Goal: Information Seeking & Learning: Learn about a topic

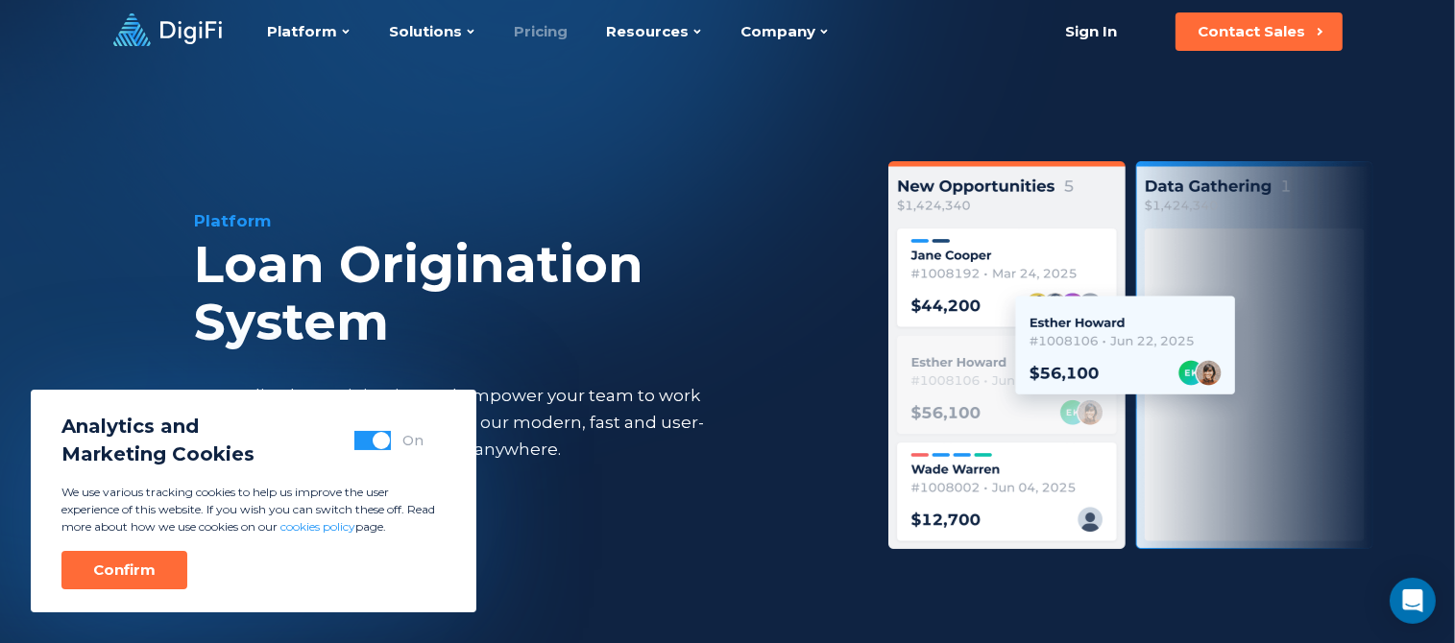
click at [547, 24] on link "Pricing" at bounding box center [542, 31] width 54 height 63
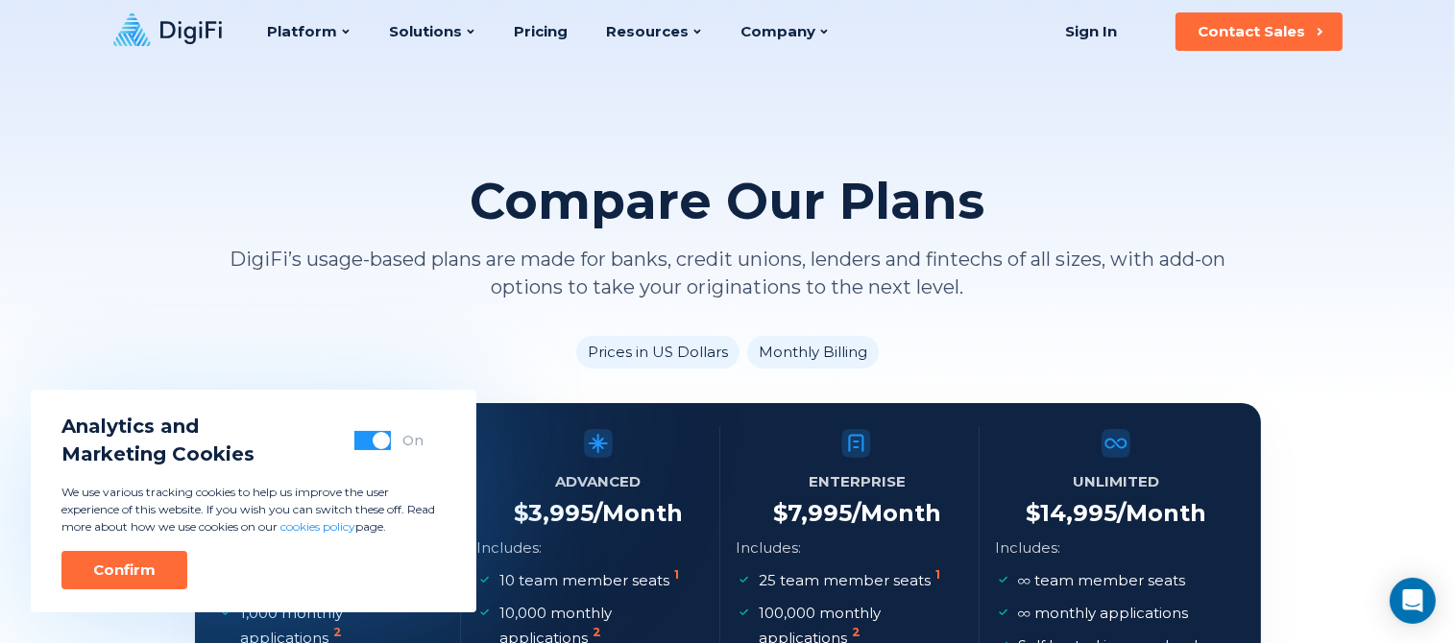
click at [423, 351] on ul "Prices in US Dollars Monthly Billing" at bounding box center [728, 352] width 1066 height 33
click at [424, 351] on ul "Prices in US Dollars Monthly Billing" at bounding box center [728, 352] width 1066 height 33
click at [146, 566] on div "Confirm" at bounding box center [124, 570] width 62 height 19
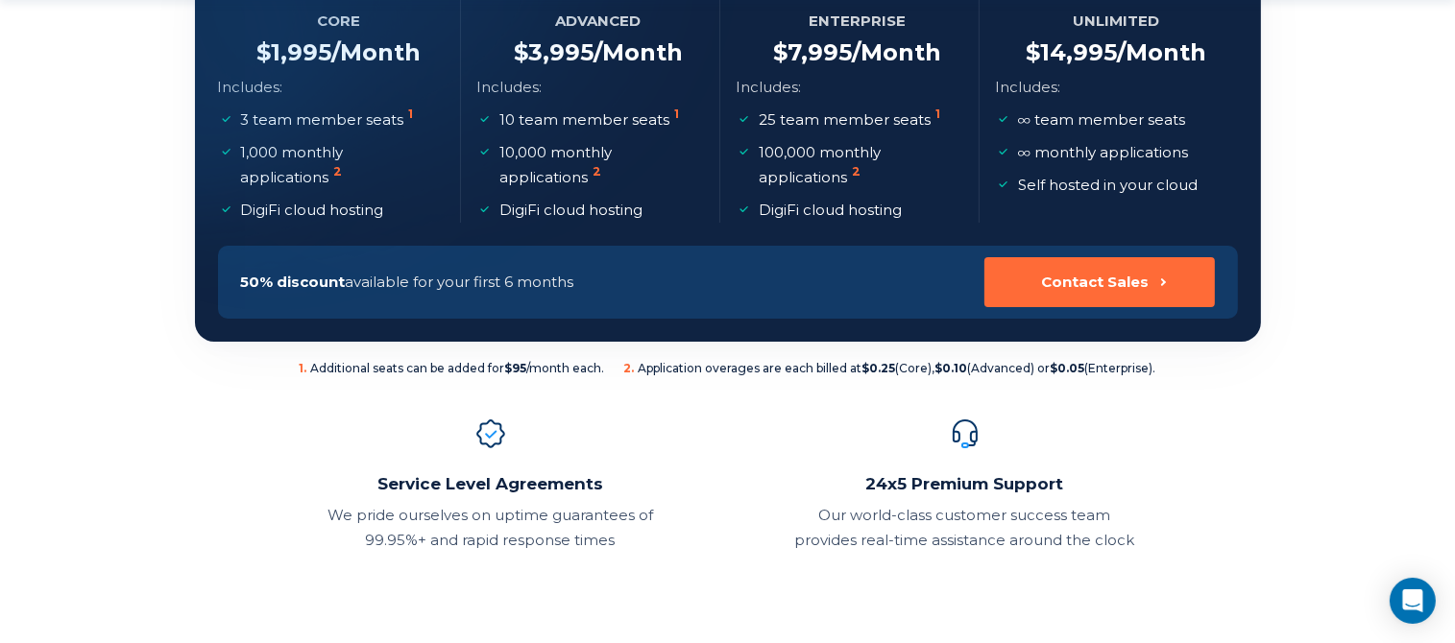
scroll to position [499, 0]
